Goal: Task Accomplishment & Management: Manage account settings

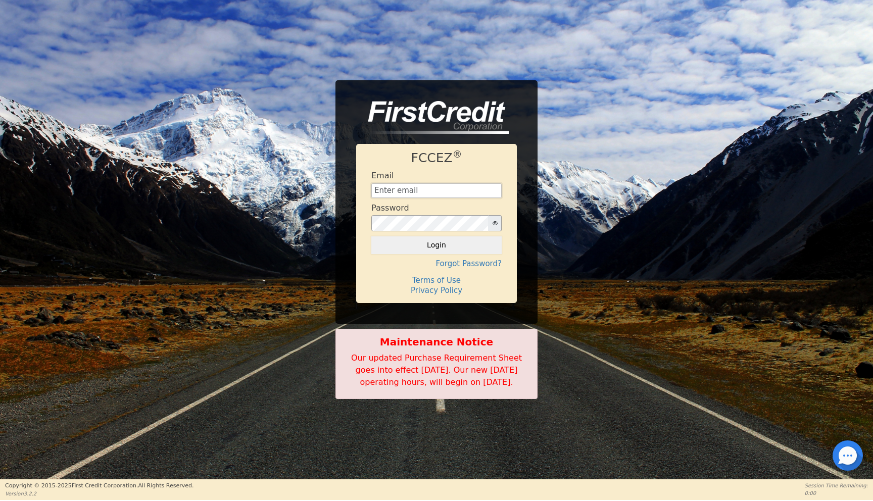
click at [431, 188] on input "text" at bounding box center [436, 190] width 130 height 15
type input "financing@meetinthemiddle.club"
click at [419, 236] on button "Login" at bounding box center [436, 244] width 130 height 17
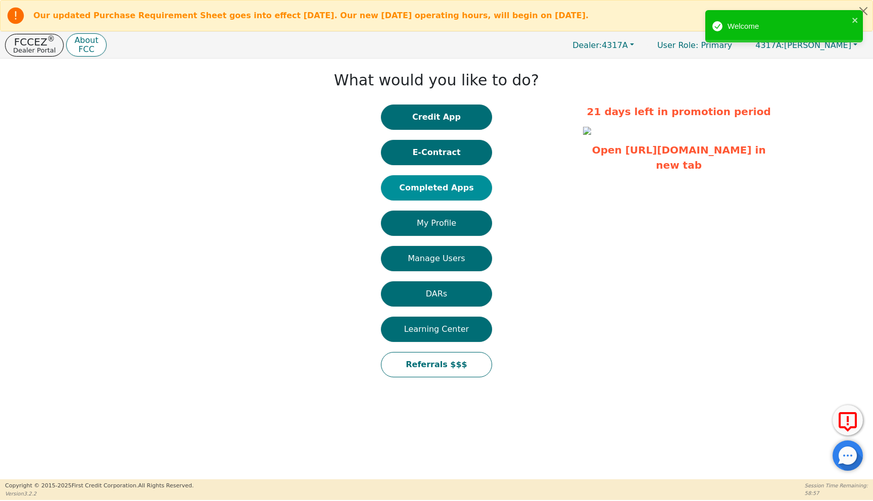
click at [429, 184] on button "Completed Apps" at bounding box center [436, 187] width 111 height 25
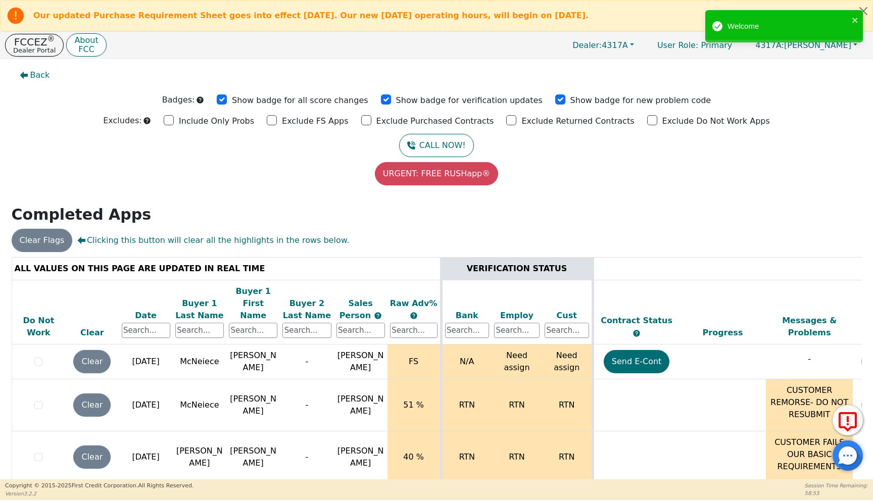
click at [145, 310] on div "Date" at bounding box center [146, 316] width 48 height 12
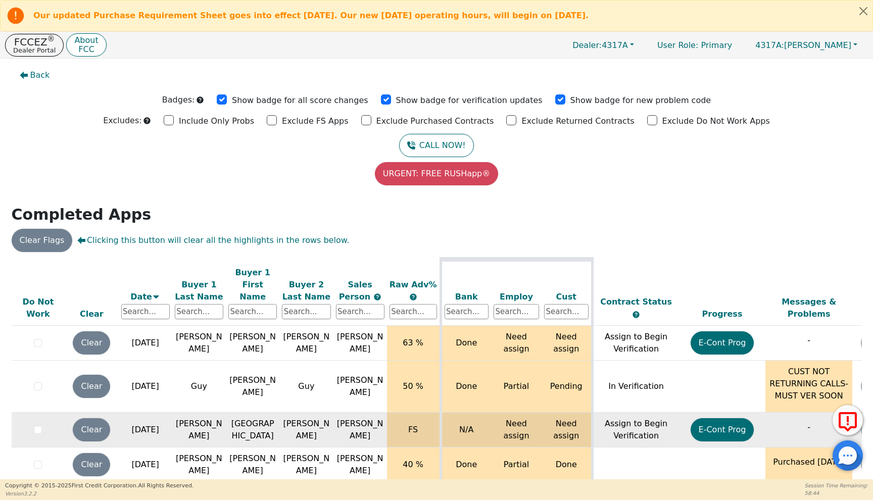
scroll to position [27, 0]
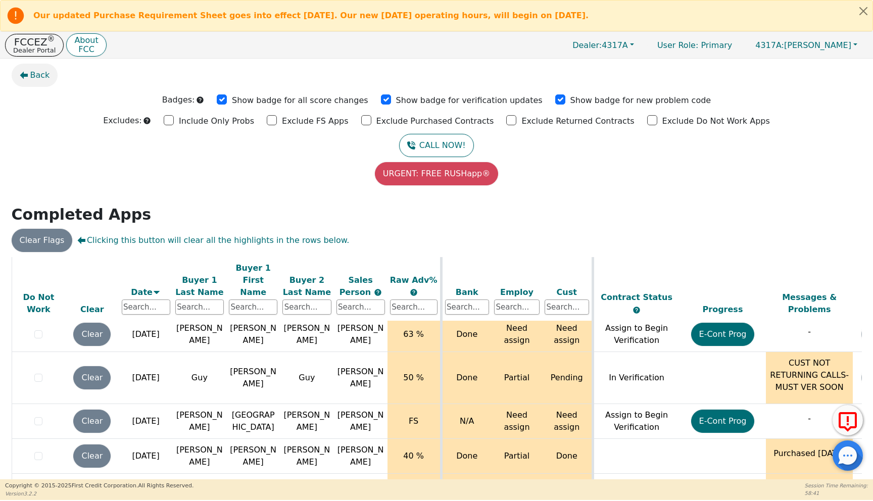
click at [40, 77] on span "Back" at bounding box center [40, 75] width 20 height 12
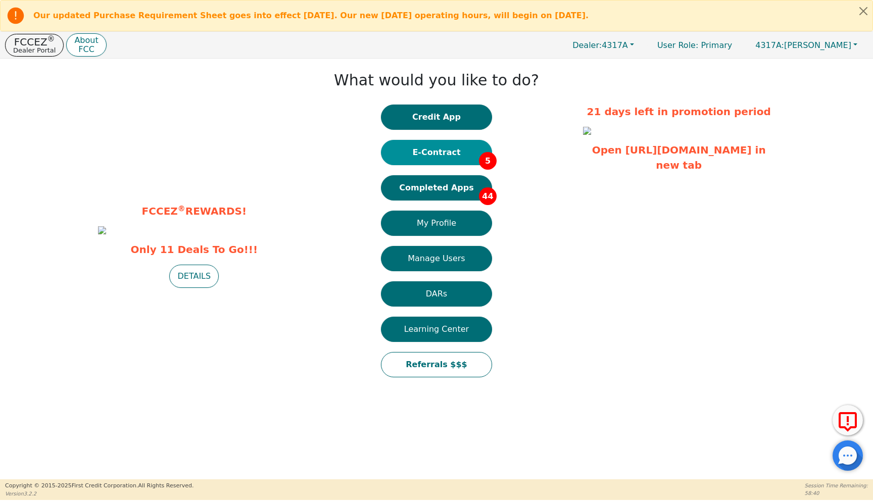
click at [452, 150] on button "E-Contract 5" at bounding box center [436, 152] width 111 height 25
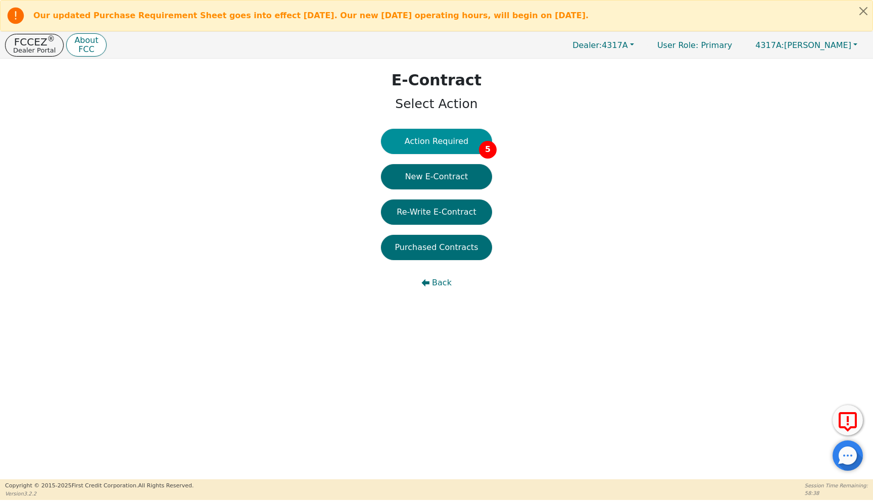
click at [431, 141] on button "Action Required 5" at bounding box center [436, 141] width 111 height 25
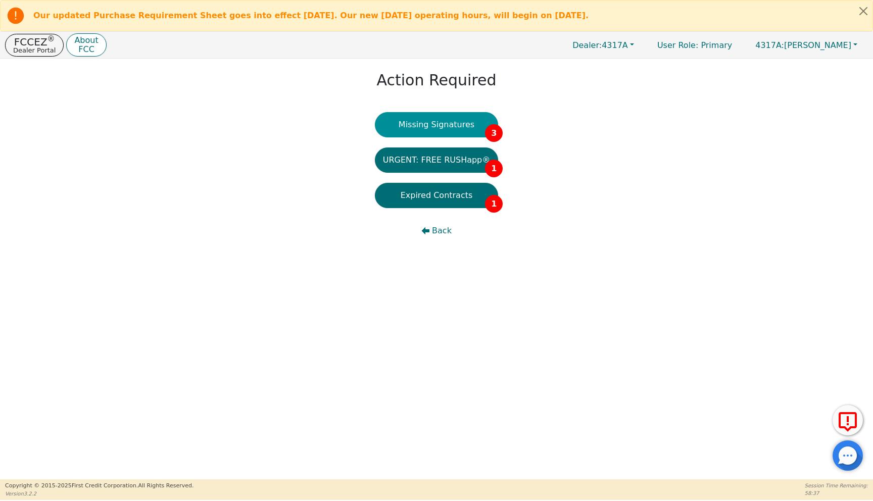
click at [431, 127] on button "Missing Signatures 3" at bounding box center [437, 124] width 124 height 25
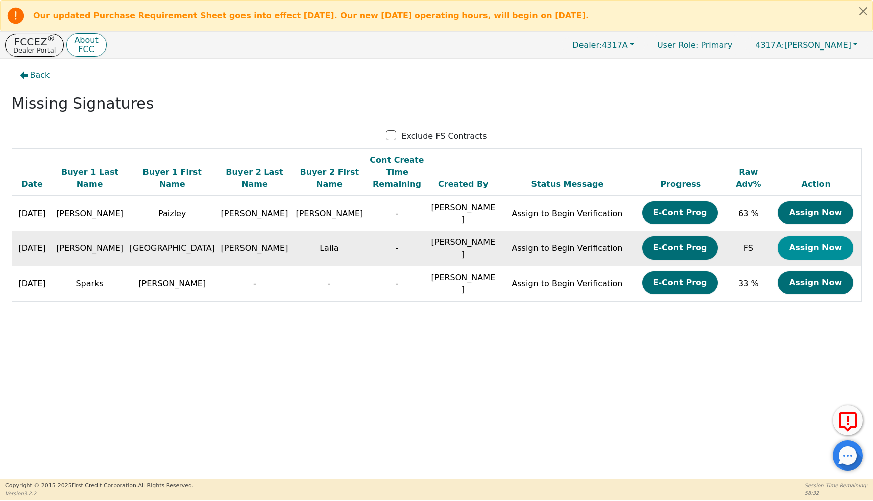
click at [796, 236] on button "Assign Now" at bounding box center [815, 247] width 76 height 23
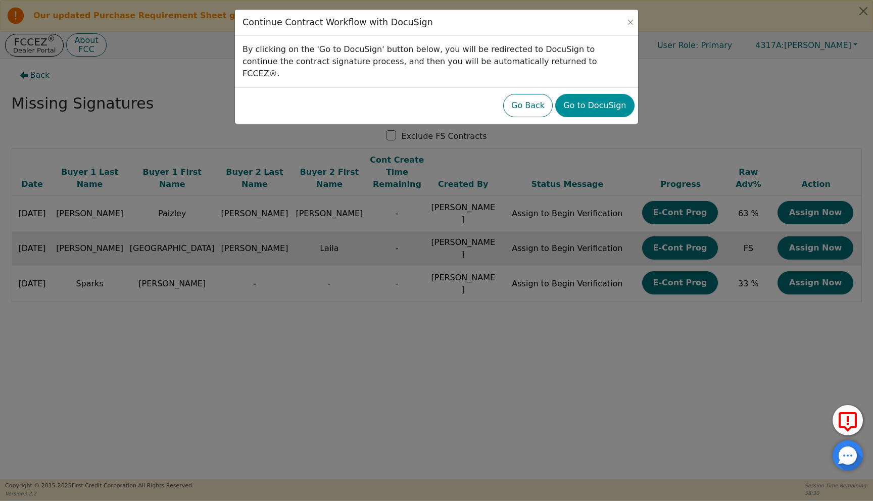
click at [581, 95] on button "Go to DocuSign" at bounding box center [594, 105] width 79 height 23
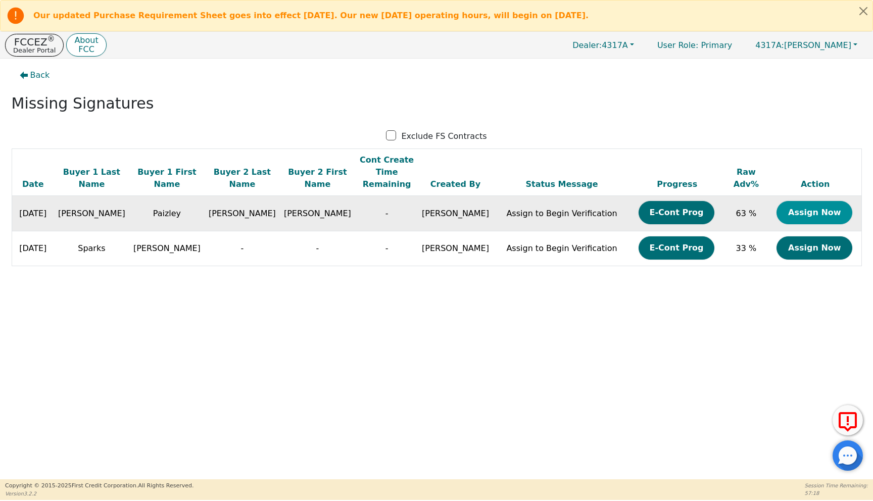
click at [795, 201] on button "Assign Now" at bounding box center [814, 212] width 76 height 23
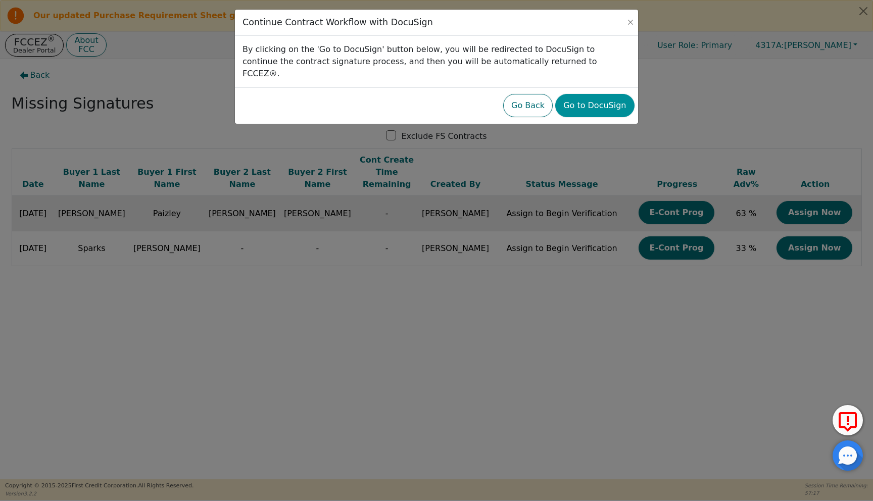
click at [608, 97] on button "Go to DocuSign" at bounding box center [594, 105] width 79 height 23
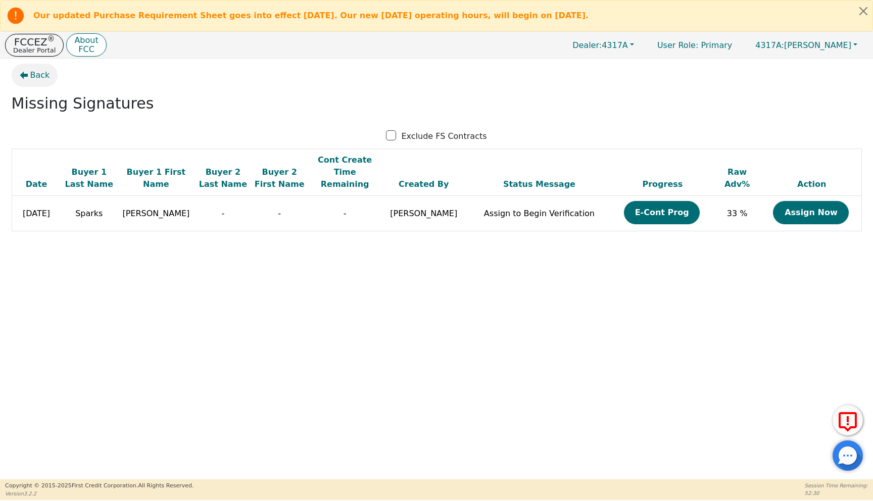
click at [34, 77] on span "Back" at bounding box center [40, 75] width 20 height 12
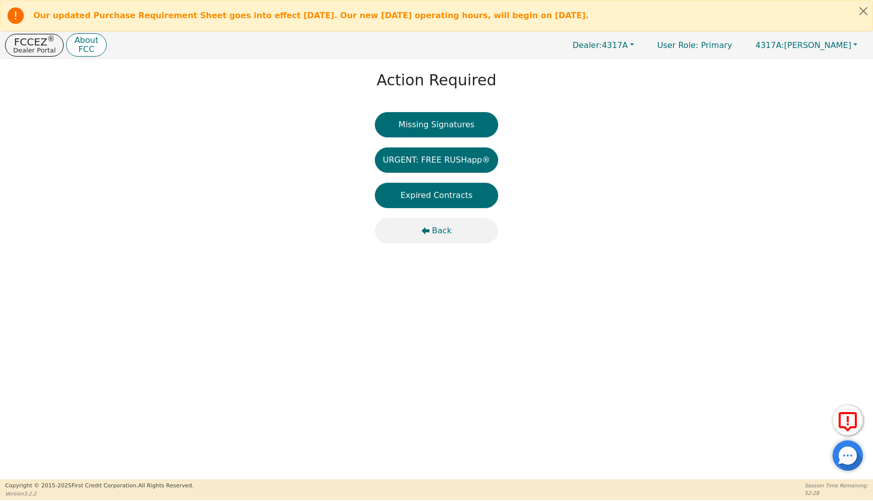
click at [429, 231] on icon "button" at bounding box center [426, 231] width 8 height 8
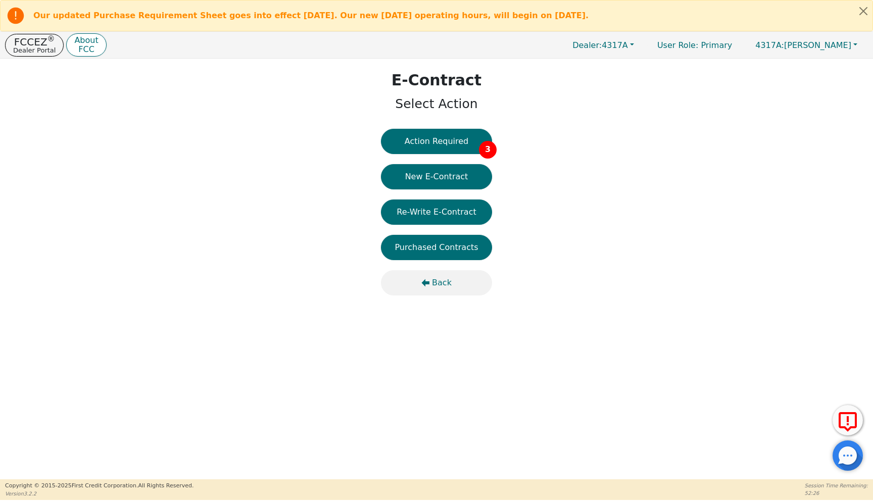
click at [429, 283] on icon "button" at bounding box center [426, 283] width 8 height 8
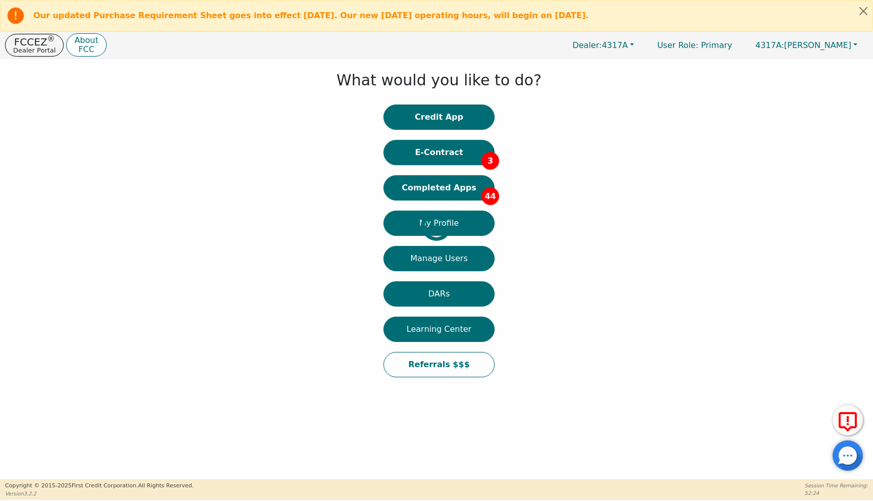
click at [8, 187] on div at bounding box center [8, 226] width 0 height 324
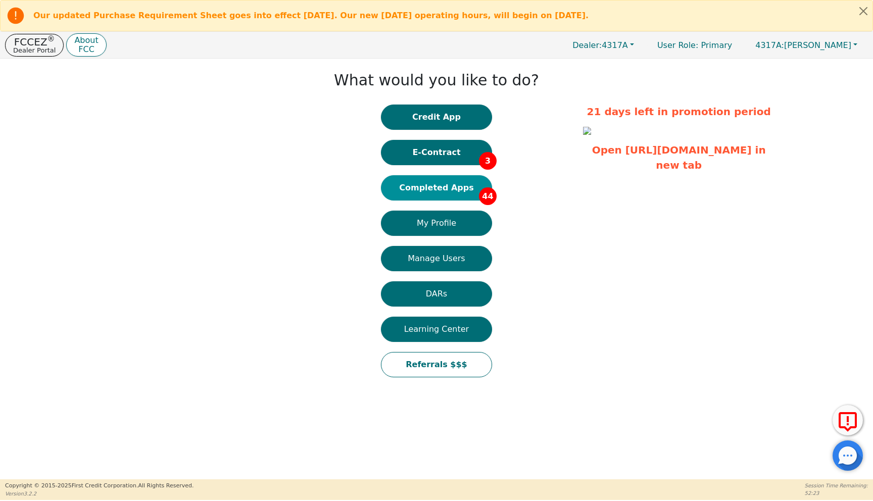
click at [438, 192] on button "Completed Apps 44" at bounding box center [436, 187] width 111 height 25
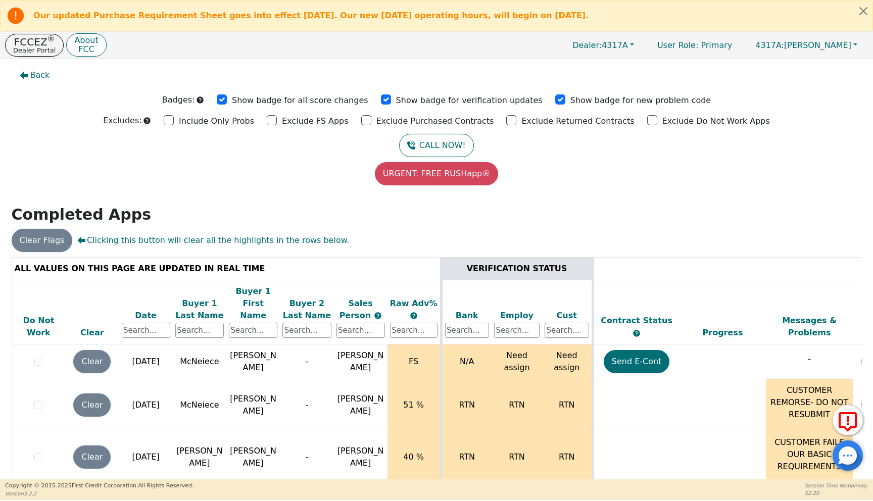
click at [148, 310] on div "Date" at bounding box center [146, 316] width 48 height 12
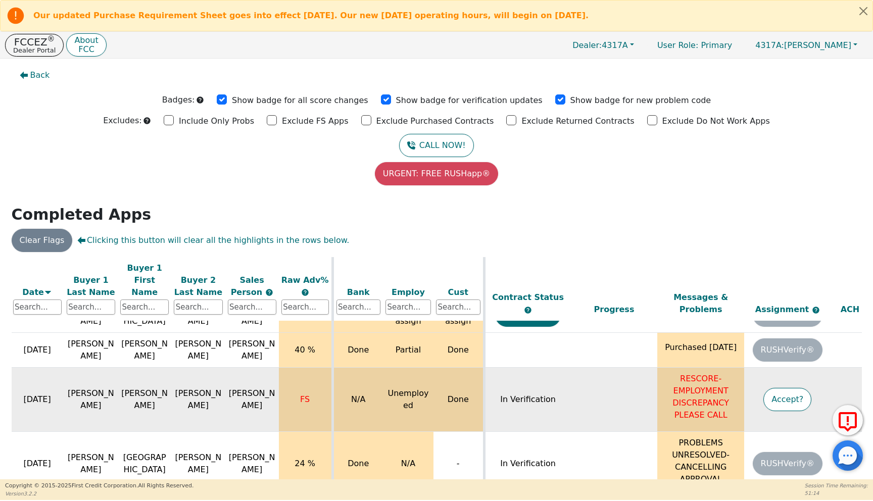
scroll to position [133, 0]
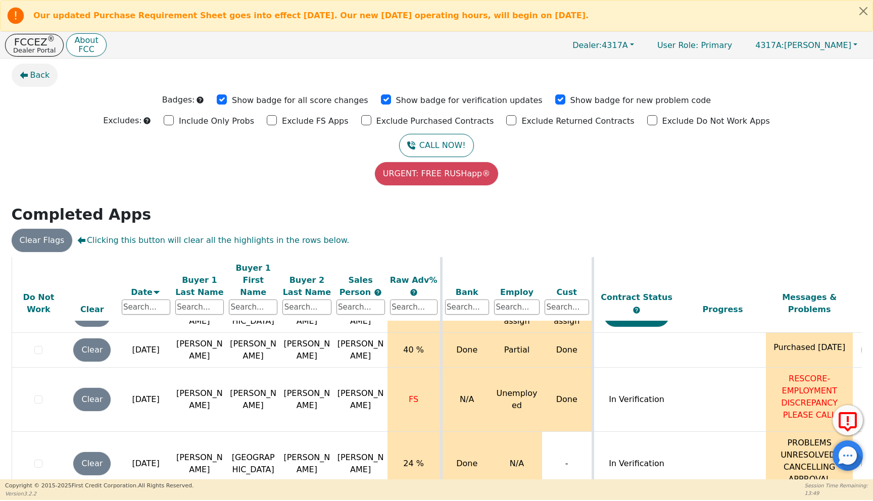
click at [34, 74] on span "Back" at bounding box center [40, 75] width 20 height 12
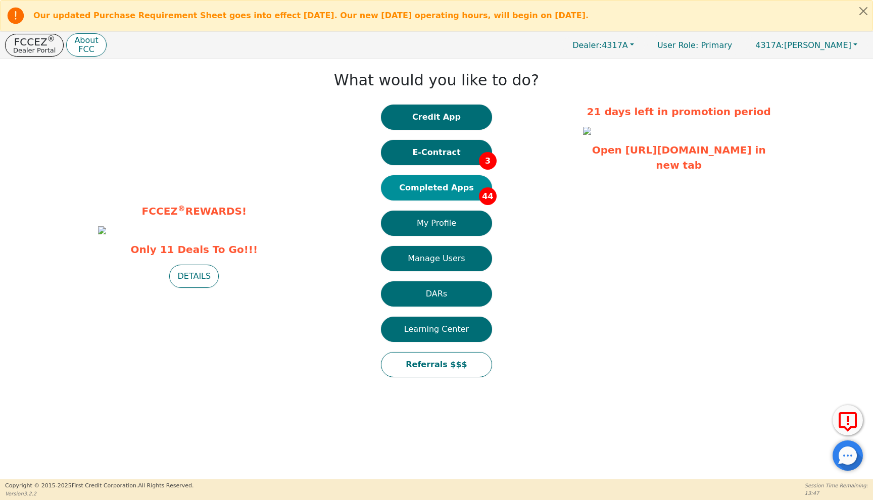
click at [435, 187] on button "Completed Apps 44" at bounding box center [436, 187] width 111 height 25
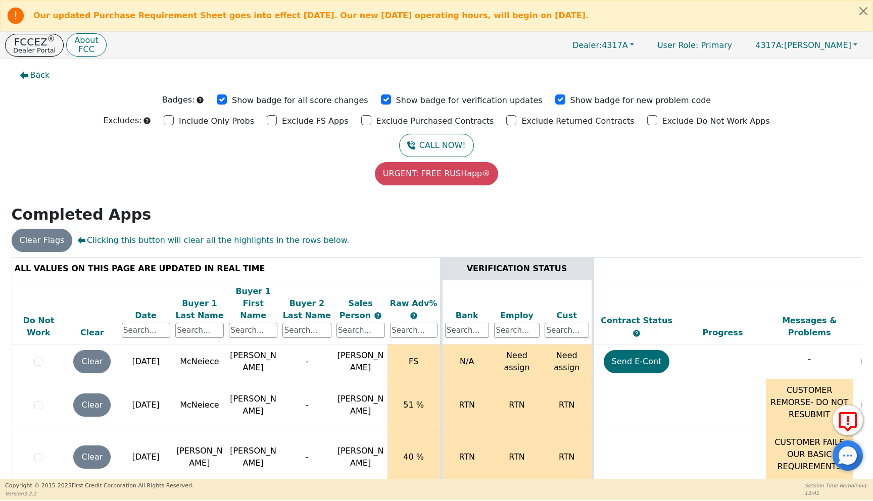
click at [144, 310] on div "Date" at bounding box center [146, 316] width 48 height 12
click at [141, 310] on div "Date" at bounding box center [146, 316] width 48 height 12
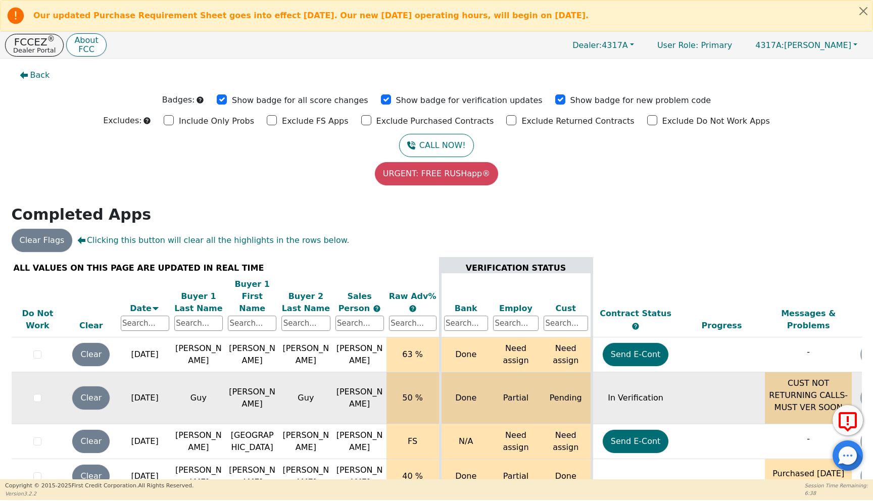
scroll to position [0, 1]
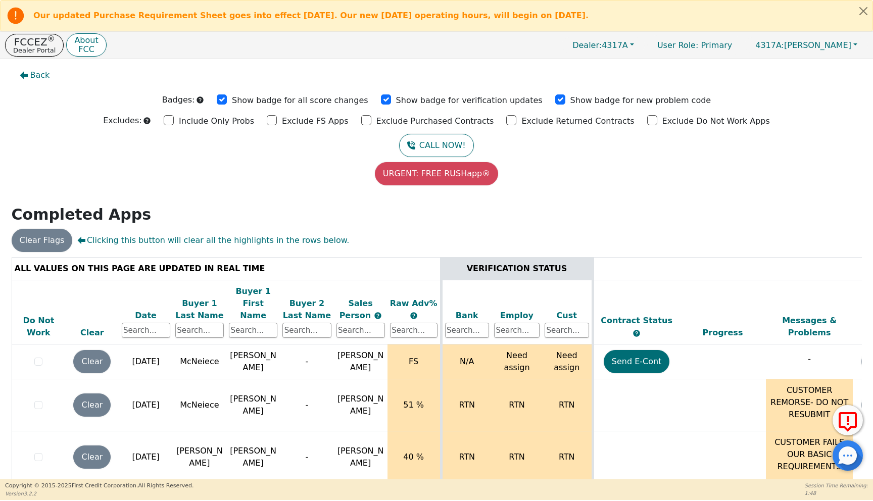
click at [150, 310] on div "Date" at bounding box center [146, 316] width 48 height 12
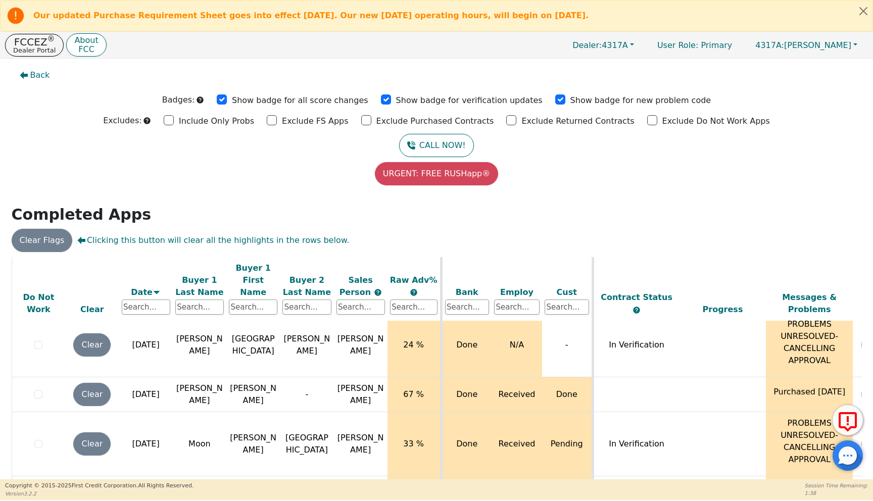
scroll to position [245, 0]
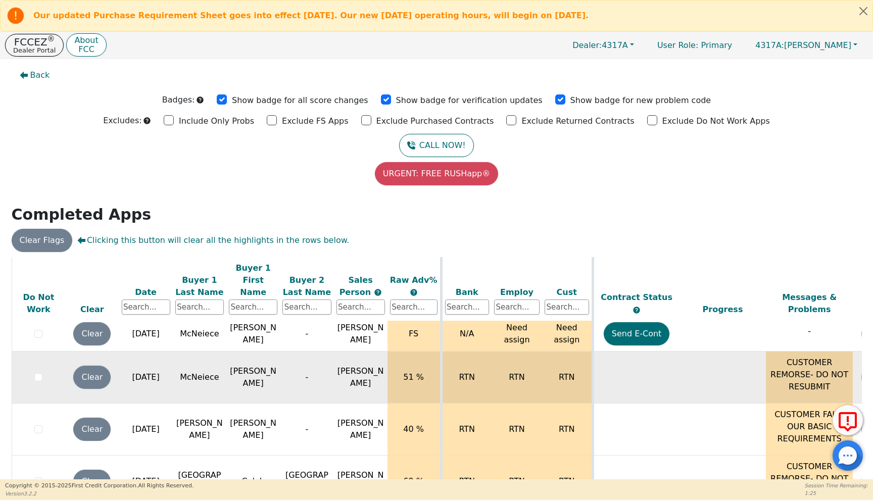
scroll to position [25, 0]
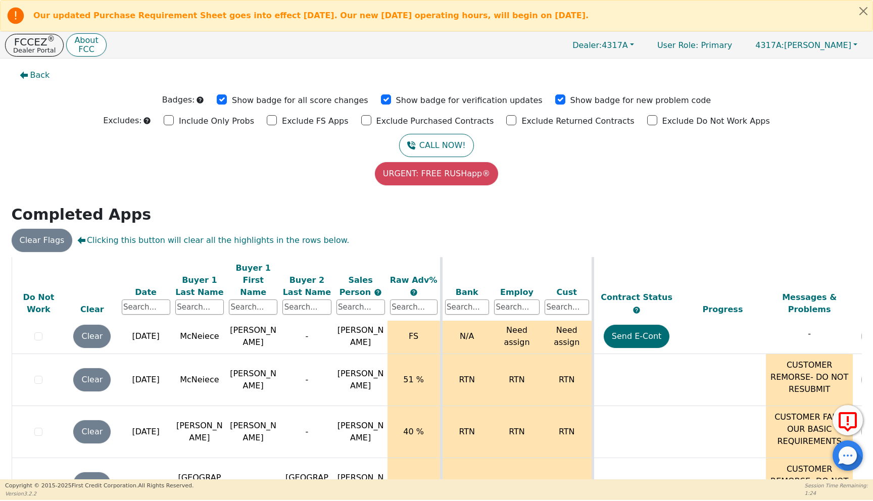
click at [151, 286] on div "Date" at bounding box center [146, 292] width 48 height 12
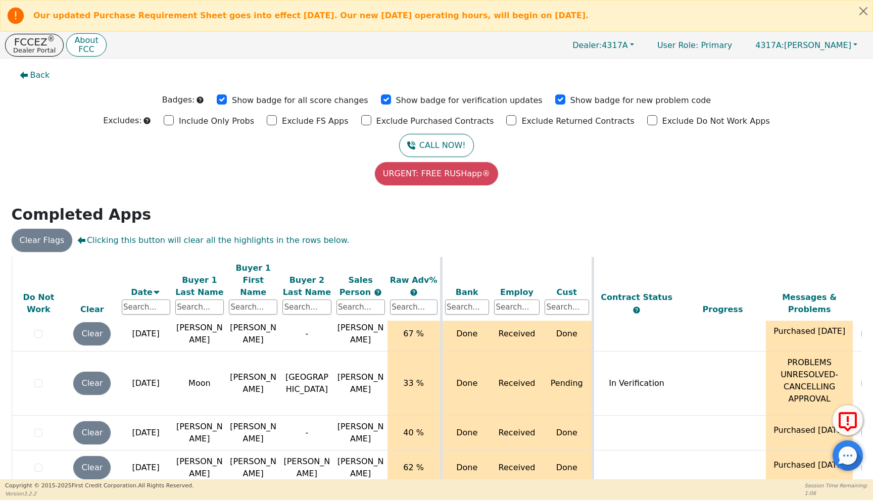
scroll to position [314, 0]
